Goal: Task Accomplishment & Management: Manage account settings

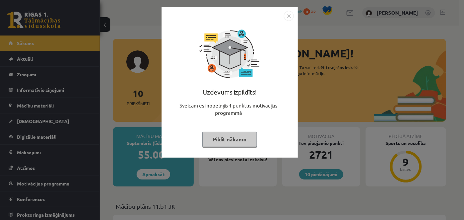
click at [288, 15] on img "Close" at bounding box center [289, 16] width 10 height 10
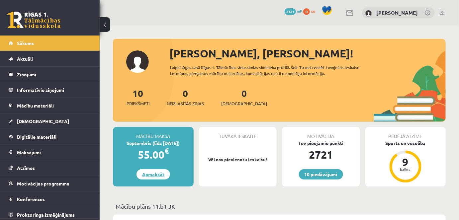
click at [154, 176] on link "Apmaksāt" at bounding box center [153, 174] width 34 height 10
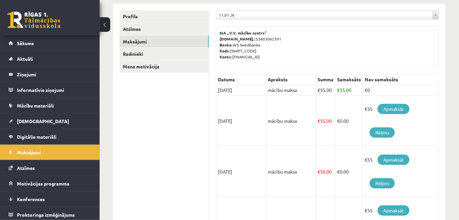
scroll to position [85, 0]
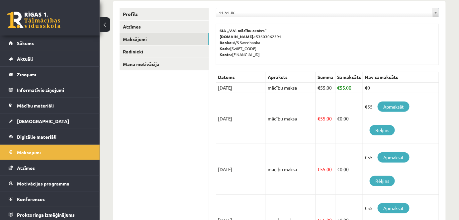
click at [406, 105] on link "Apmaksāt" at bounding box center [394, 107] width 32 height 10
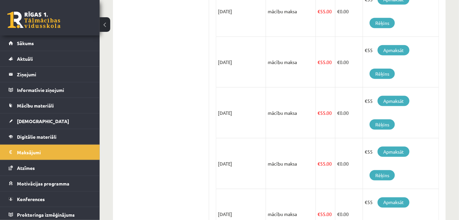
scroll to position [164, 0]
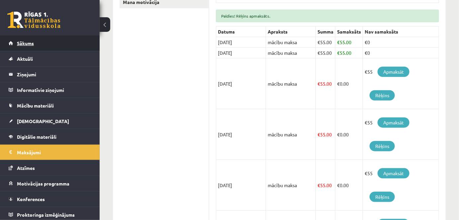
click at [25, 43] on span "Sākums" at bounding box center [25, 43] width 17 height 6
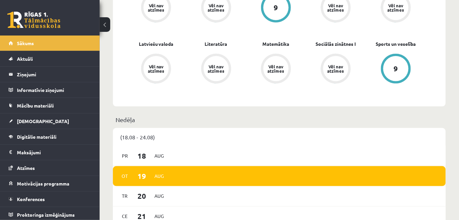
scroll to position [237, 0]
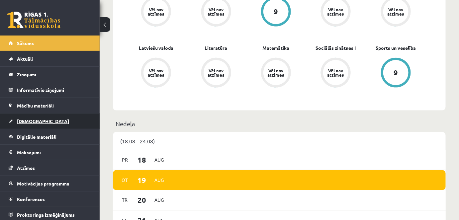
click at [26, 118] on span "[DEMOGRAPHIC_DATA]" at bounding box center [43, 121] width 52 height 6
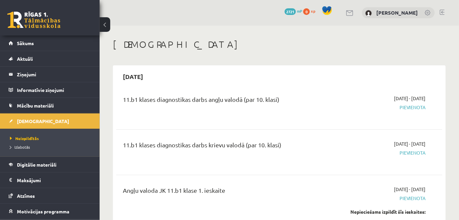
click at [253, 143] on div "11.b1 klases diagnostikas darbs krievu valodā (par 10. klasi)" at bounding box center [222, 146] width 199 height 12
click at [403, 146] on span "2025-09-01 - 2025-09-15" at bounding box center [410, 143] width 32 height 7
click at [394, 146] on span "2025-09-01 - 2025-09-15" at bounding box center [410, 143] width 32 height 7
